Goal: Find specific page/section: Find specific page/section

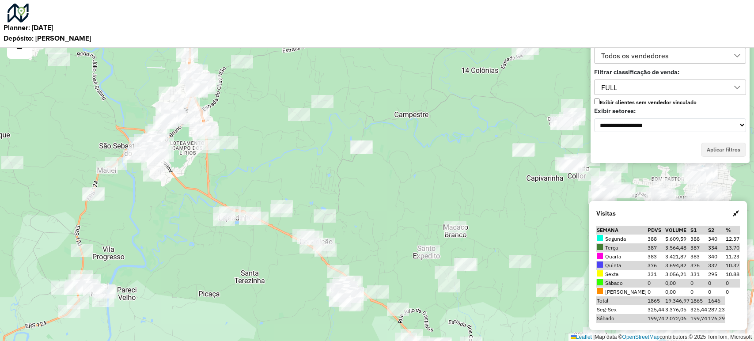
click at [274, 155] on div "Leaflet | Map data © OpenStreetMap contributors,© 2025 TomTom, Microsoft" at bounding box center [377, 170] width 754 height 341
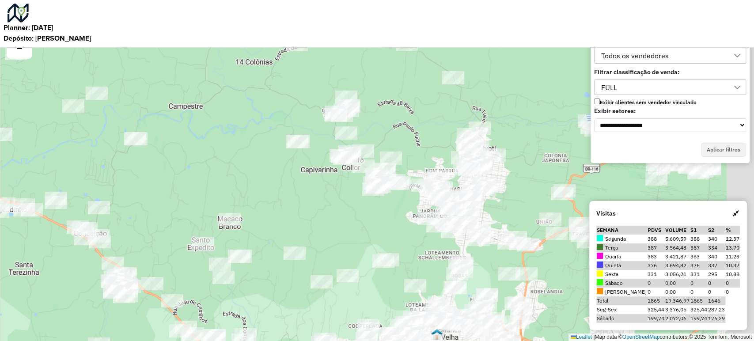
drag, startPoint x: 404, startPoint y: 169, endPoint x: 315, endPoint y: 186, distance: 89.9
click at [308, 179] on div "Leaflet | Map data © OpenStreetMap contributors,© 2025 TomTom, Microsoft" at bounding box center [377, 170] width 754 height 341
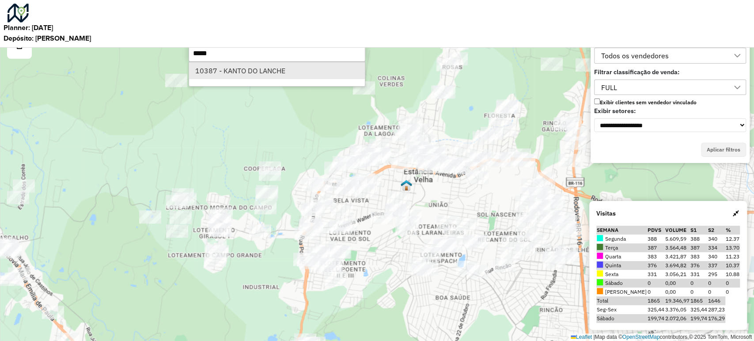
type input "*****"
click at [322, 68] on li "10387 - KANTO DO LANCHE" at bounding box center [277, 70] width 176 height 17
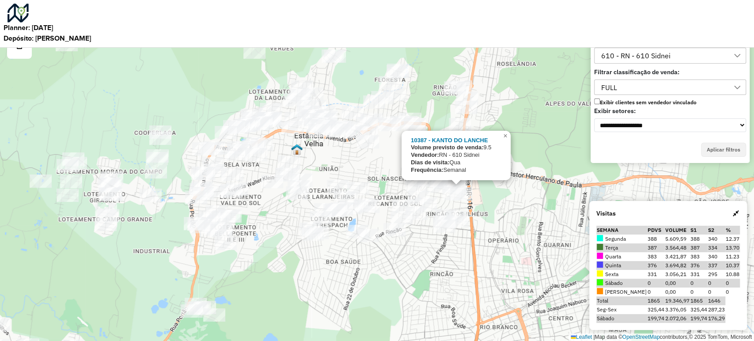
click at [478, 275] on div "10387 - KANTO DO LANCHE Volume previsto de venda: 9.5 Vendedor: RN - 610 [PERSO…" at bounding box center [377, 170] width 754 height 341
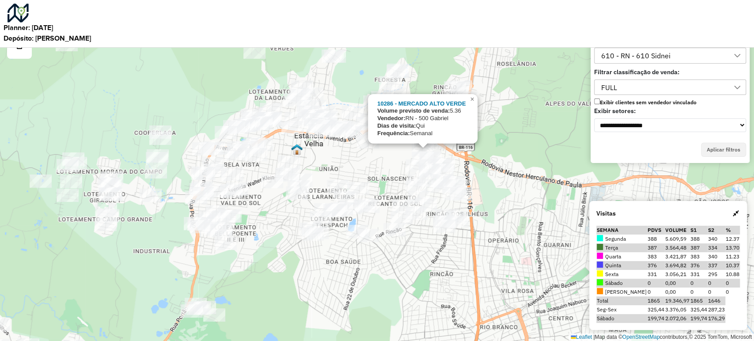
click at [404, 156] on div "10286 - MERCADO ALTO VERDE Volume previsto de venda: 5.36 Vendedor: RN - 500 [P…" at bounding box center [377, 170] width 754 height 341
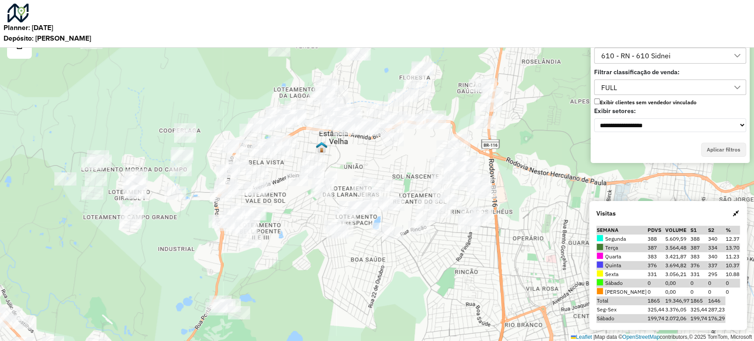
drag, startPoint x: 396, startPoint y: 163, endPoint x: 465, endPoint y: 157, distance: 68.7
click at [465, 157] on div "Leaflet | Map data © OpenStreetMap contributors,© 2025 TomTom, Microsoft" at bounding box center [377, 170] width 754 height 341
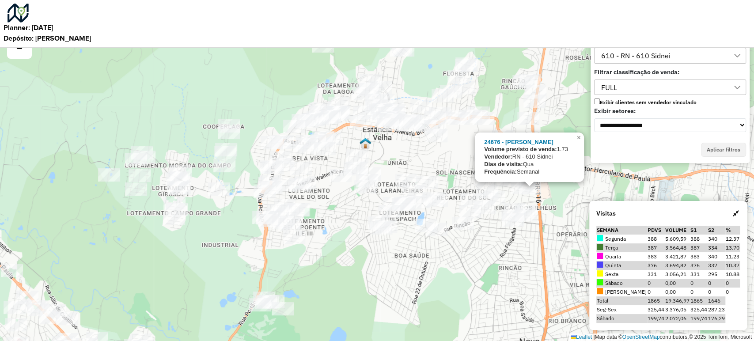
click at [531, 200] on div "24676 - ENDRIW BERFT Volume previsto de venda: 1.73 Vendedor: RN - 610 [PERSON_…" at bounding box center [377, 170] width 754 height 341
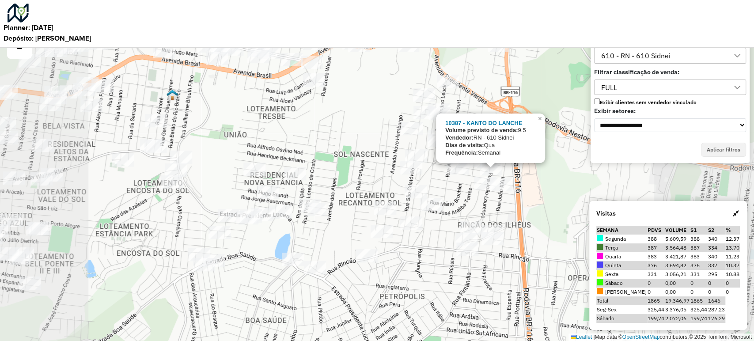
click at [512, 211] on div "10387 - KANTO DO LANCHE Volume previsto de venda: 9.5 Vendedor: RN - 610 [PERSO…" at bounding box center [377, 170] width 754 height 341
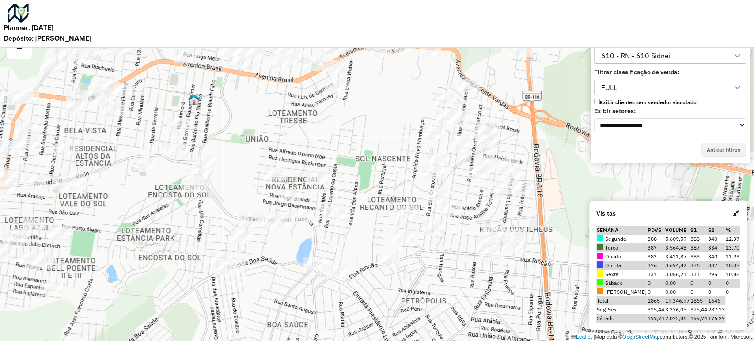
drag, startPoint x: 513, startPoint y: 210, endPoint x: 569, endPoint y: 218, distance: 57.1
click at [569, 218] on div "Leaflet | Map data © OpenStreetMap contributors,© 2025 TomTom, Microsoft" at bounding box center [377, 170] width 754 height 341
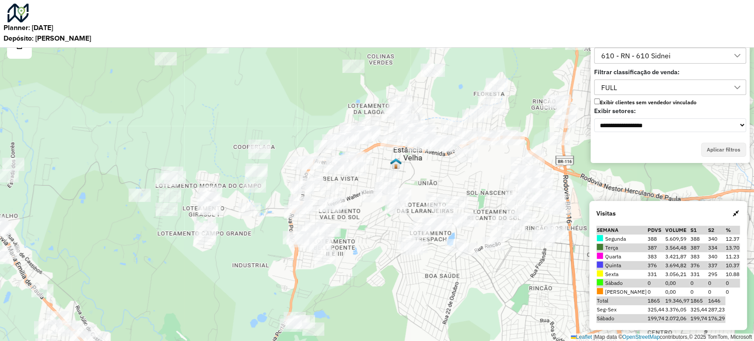
drag, startPoint x: 474, startPoint y: 288, endPoint x: 442, endPoint y: 310, distance: 39.4
click at [442, 310] on div "Leaflet | Map data © OpenStreetMap contributors,© 2025 TomTom, Microsoft" at bounding box center [377, 170] width 754 height 341
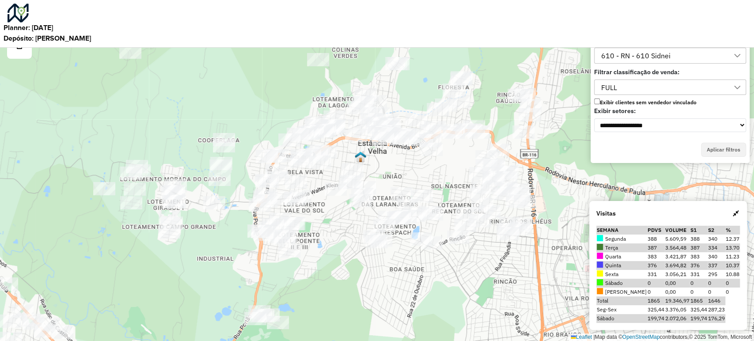
drag, startPoint x: 442, startPoint y: 310, endPoint x: 428, endPoint y: 284, distance: 29.3
click at [428, 284] on div "Leaflet | Map data © OpenStreetMap contributors,© 2025 TomTom, Microsoft" at bounding box center [377, 170] width 754 height 341
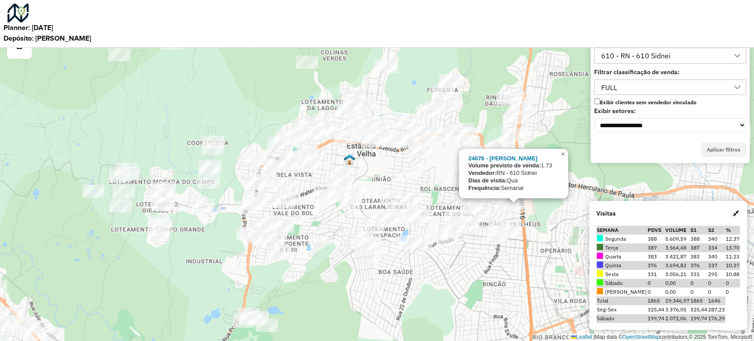
click at [519, 214] on div "24676 - ENDRIW BERFT Volume previsto de venda: 1.73 Vendedor: RN - 610 [PERSON_…" at bounding box center [377, 170] width 754 height 341
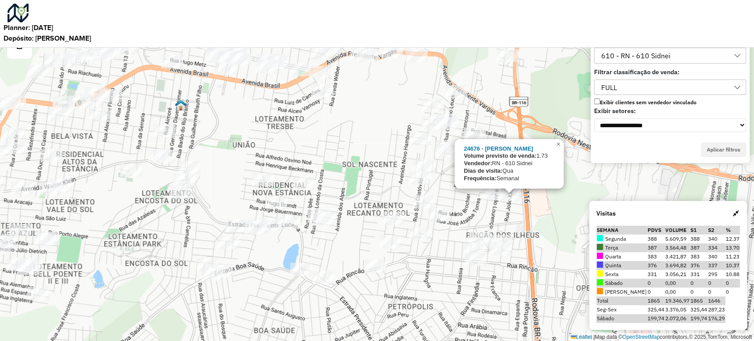
click at [503, 207] on div "24676 - ENDRIW BERFT Volume previsto de venda: 1.73 Vendedor: RN - 610 [PERSON_…" at bounding box center [377, 170] width 754 height 341
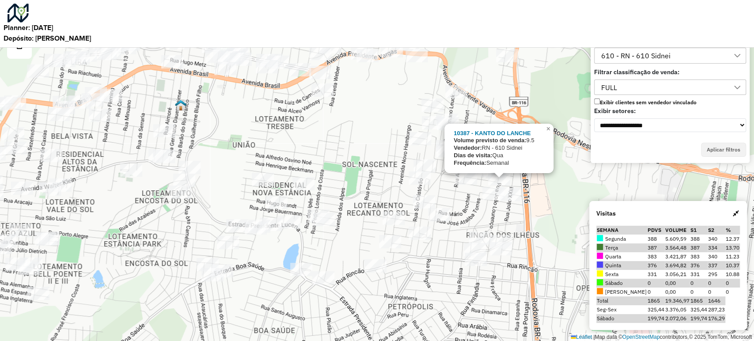
drag, startPoint x: 384, startPoint y: 176, endPoint x: 387, endPoint y: 171, distance: 5.9
click at [384, 176] on div "10387 - KANTO DO LANCHE Volume previsto de venda: 9.5 Vendedor: RN - 610 [PERSO…" at bounding box center [377, 170] width 754 height 341
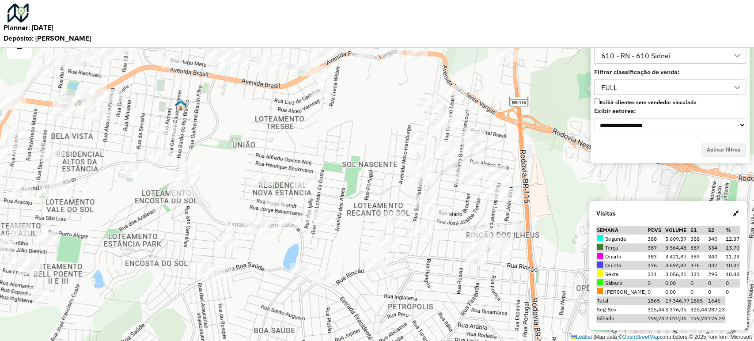
click at [417, 155] on div "Leaflet | Map data © OpenStreetMap contributors,© 2025 TomTom, Microsoft" at bounding box center [377, 170] width 754 height 341
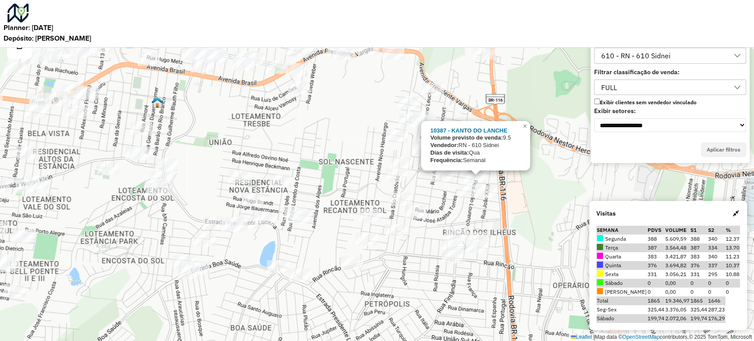
click at [455, 193] on div "10387 - KANTO DO LANCHE Volume previsto de venda: 9.5 Vendedor: RN - 610 [PERSO…" at bounding box center [377, 170] width 754 height 341
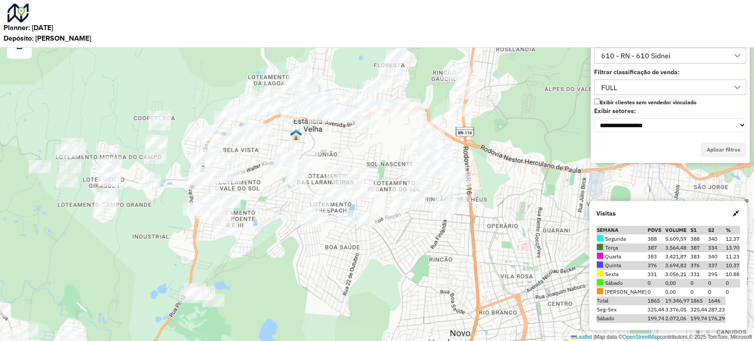
click at [500, 197] on div "Leaflet | Map data © OpenStreetMap contributors,© 2025 TomTom, Microsoft" at bounding box center [377, 170] width 754 height 341
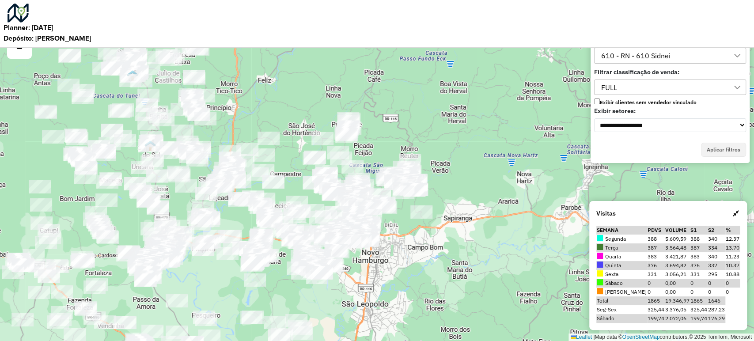
click at [178, 91] on div at bounding box center [178, 91] width 0 height 0
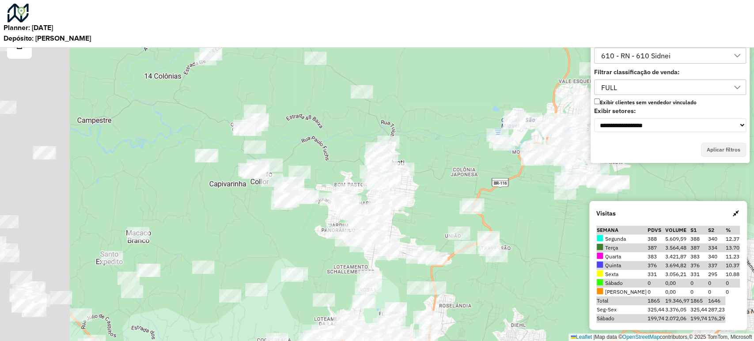
drag, startPoint x: 380, startPoint y: 186, endPoint x: 455, endPoint y: 186, distance: 74.7
click at [455, 186] on div "Leaflet | Map data © OpenStreetMap contributors,© 2025 TomTom, Microsoft" at bounding box center [377, 170] width 754 height 341
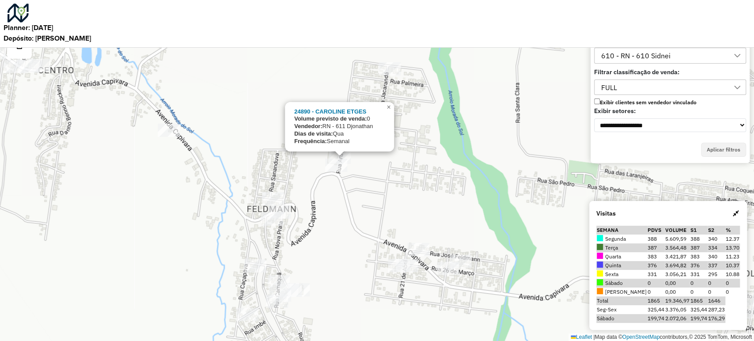
click at [318, 190] on div "24890 - CAROLINE ETGES Volume previsto de venda: 0 Vendedor: RN - 611 [PERSON_N…" at bounding box center [377, 170] width 754 height 341
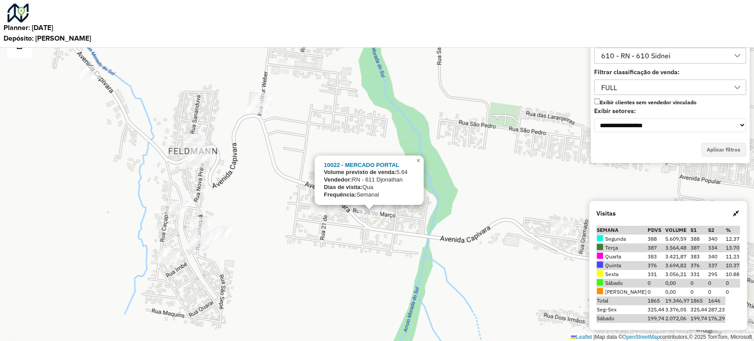
click at [377, 224] on div "10022 - MERCADO PORTAL Volume previsto de venda: 5.64 Vendedor: RN - 611 [PERSO…" at bounding box center [377, 170] width 754 height 341
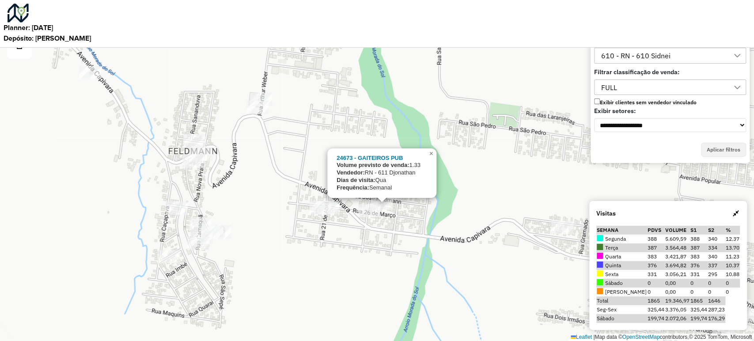
click at [383, 220] on div "24673 - GAITEIROS PUB Volume previsto de venda: 1.33 Vendedor: RN - 611 [PERSON…" at bounding box center [377, 170] width 754 height 341
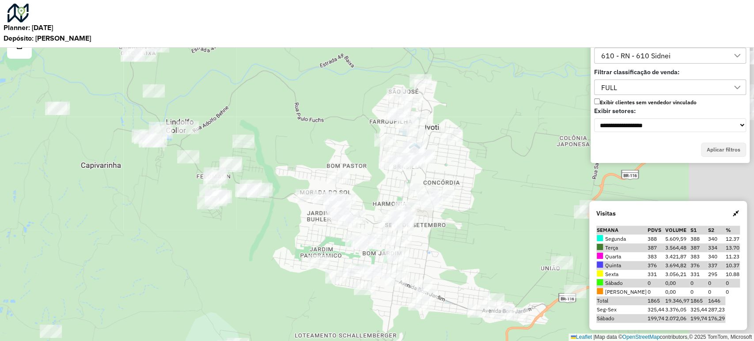
drag, startPoint x: 348, startPoint y: 193, endPoint x: 220, endPoint y: 275, distance: 151.3
click at [220, 275] on div "Leaflet | Map data © OpenStreetMap contributors,© 2025 TomTom, Microsoft" at bounding box center [377, 170] width 754 height 341
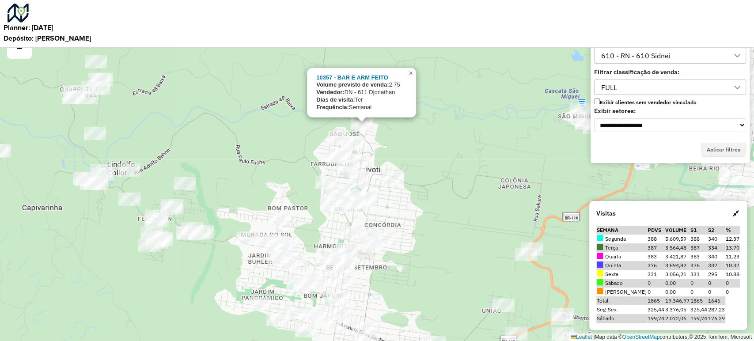
click at [323, 157] on div "10357 - BAR E ARM FEITO Volume previsto de venda: 2.75 Vendedor: RN - 611 [PERS…" at bounding box center [377, 170] width 754 height 341
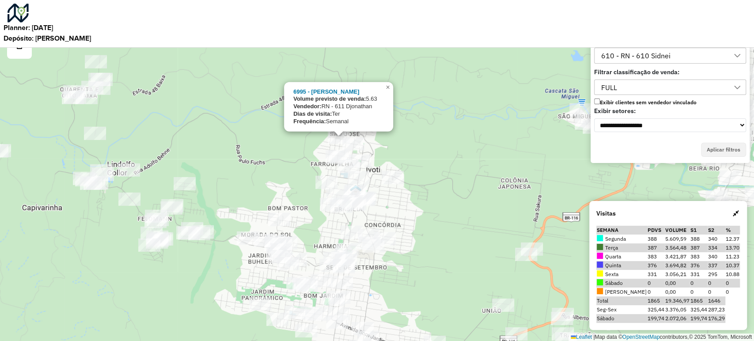
click at [318, 158] on div "6995 - NANA BAR Volume previsto de venda: 5.63 Vendedor: RN - 611 [PERSON_NAME]…" at bounding box center [377, 170] width 754 height 341
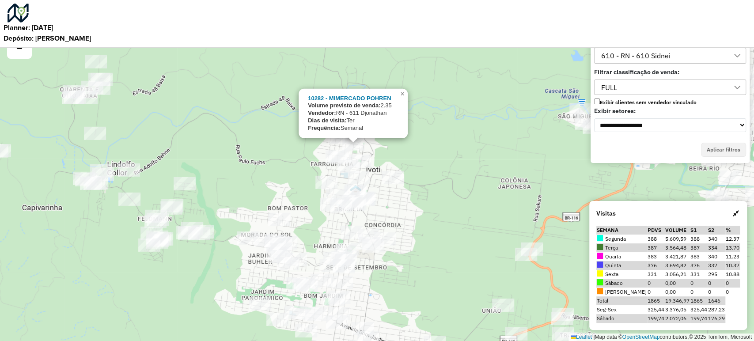
click at [299, 178] on div "10282 - MIMERCADO POHREN Volume previsto de venda: 2.35 Vendedor: RN - 611 [PER…" at bounding box center [377, 170] width 754 height 341
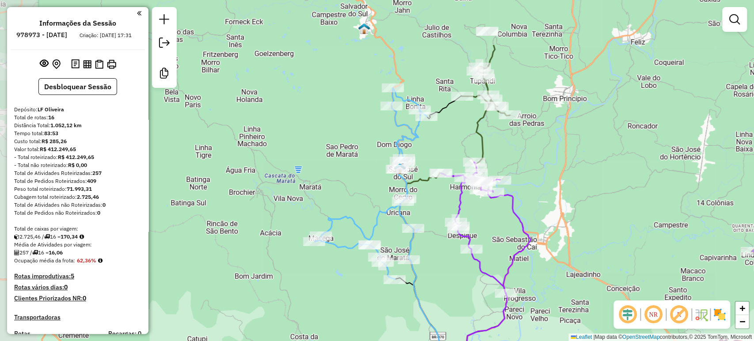
drag, startPoint x: 392, startPoint y: 141, endPoint x: 491, endPoint y: 216, distance: 124.2
click at [491, 216] on div "Janela de atendimento Grade de atendimento Capacidade Transportadoras Veículos …" at bounding box center [377, 170] width 754 height 341
